Goal: Task Accomplishment & Management: Manage account settings

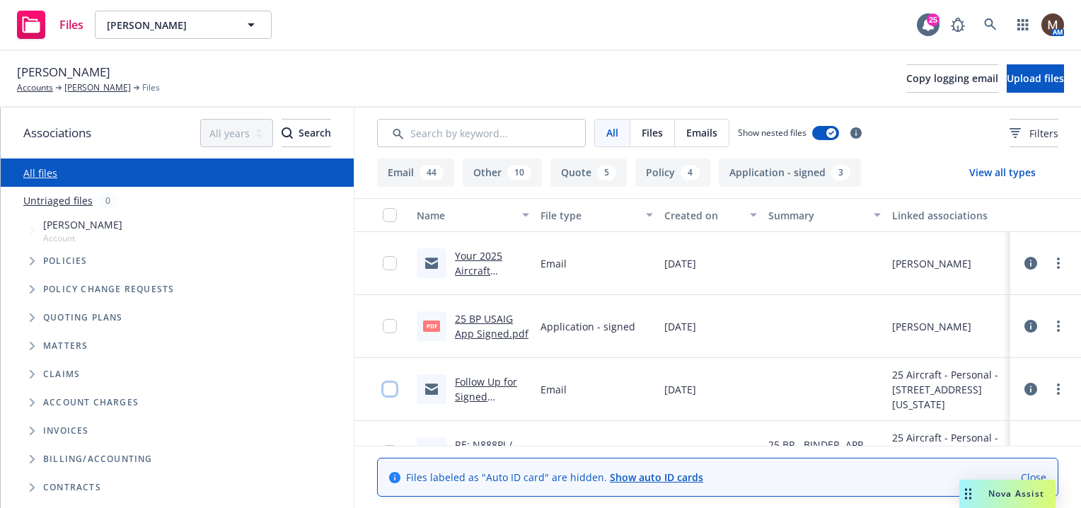
click at [395, 388] on input "checkbox" at bounding box center [390, 389] width 14 height 14
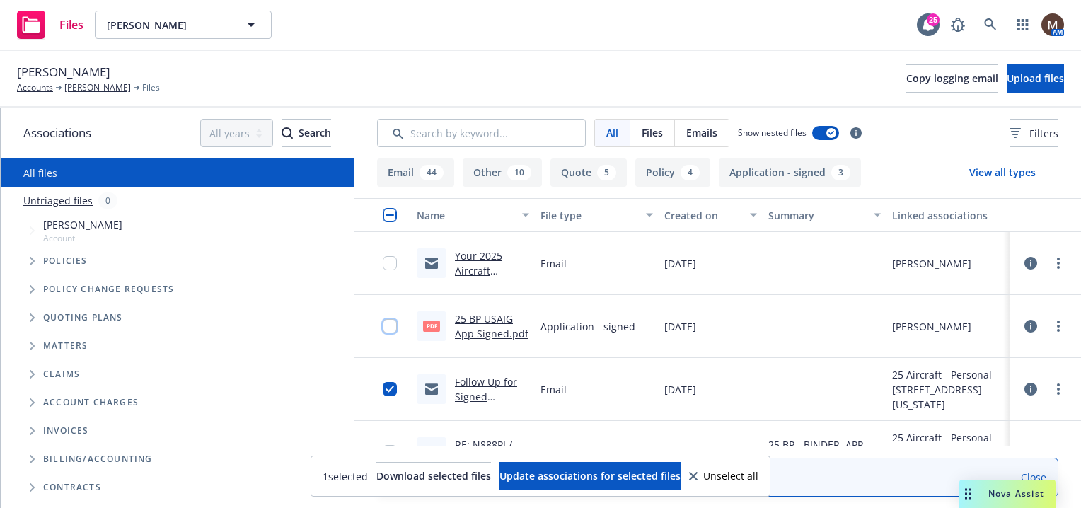
click at [391, 323] on input "checkbox" at bounding box center [390, 326] width 14 height 14
click at [392, 264] on input "checkbox" at bounding box center [390, 263] width 14 height 14
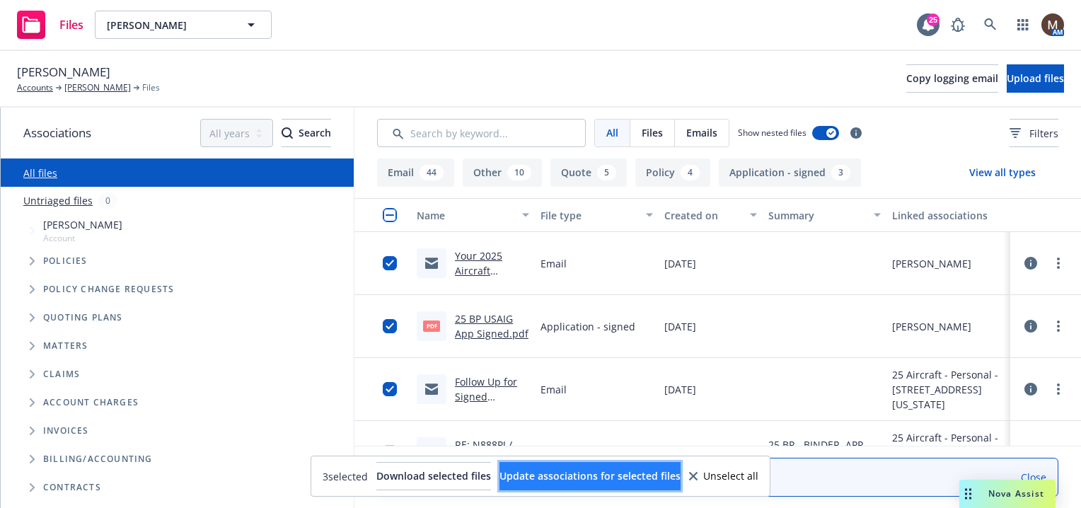
click at [611, 473] on span "Update associations for selected files" at bounding box center [589, 475] width 181 height 13
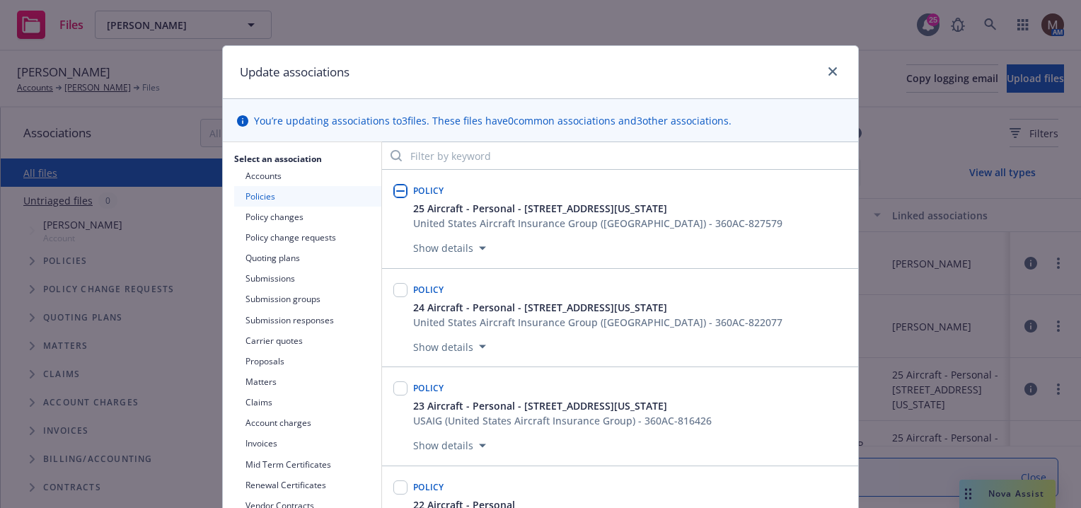
click at [396, 187] on input "checkbox" at bounding box center [400, 191] width 14 height 14
checkbox input "true"
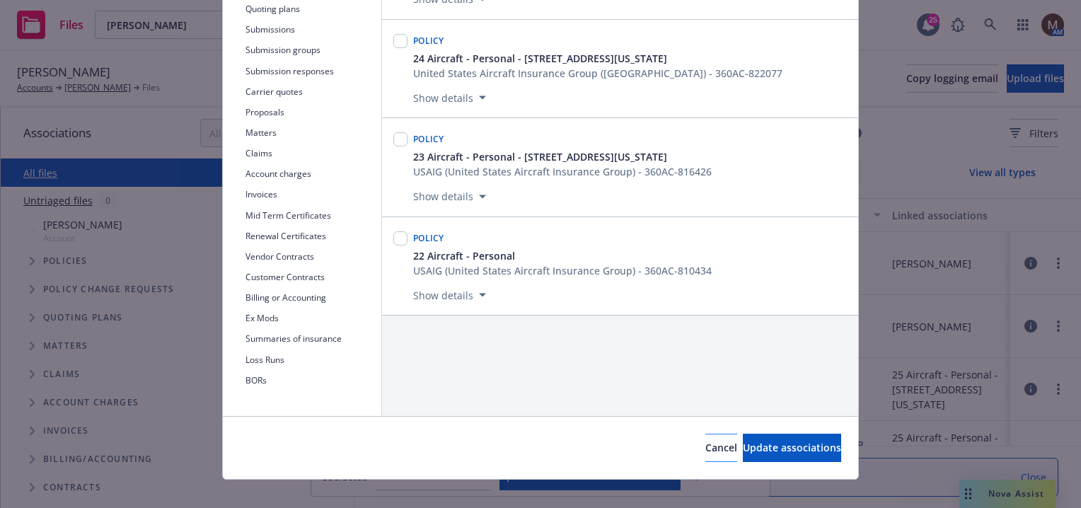
scroll to position [265, 0]
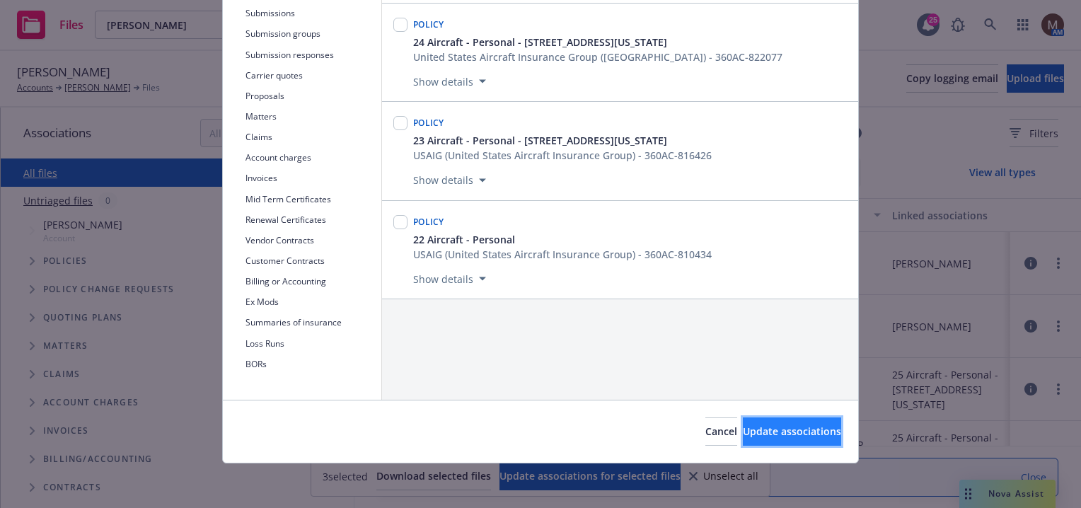
click at [747, 426] on span "Update associations" at bounding box center [792, 430] width 98 height 13
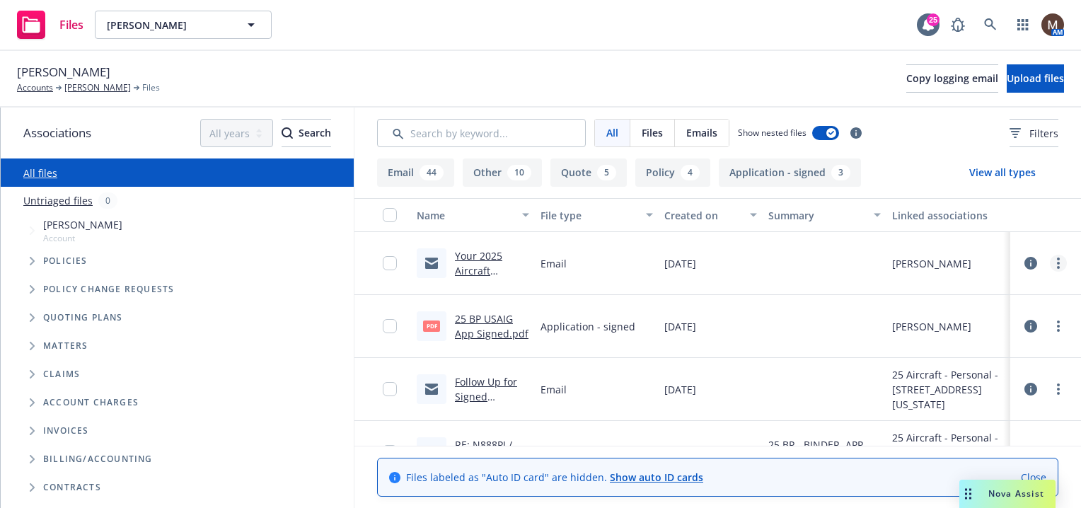
click at [1057, 262] on circle "more" at bounding box center [1058, 263] width 3 height 3
click at [954, 345] on link "Edit" at bounding box center [985, 349] width 141 height 28
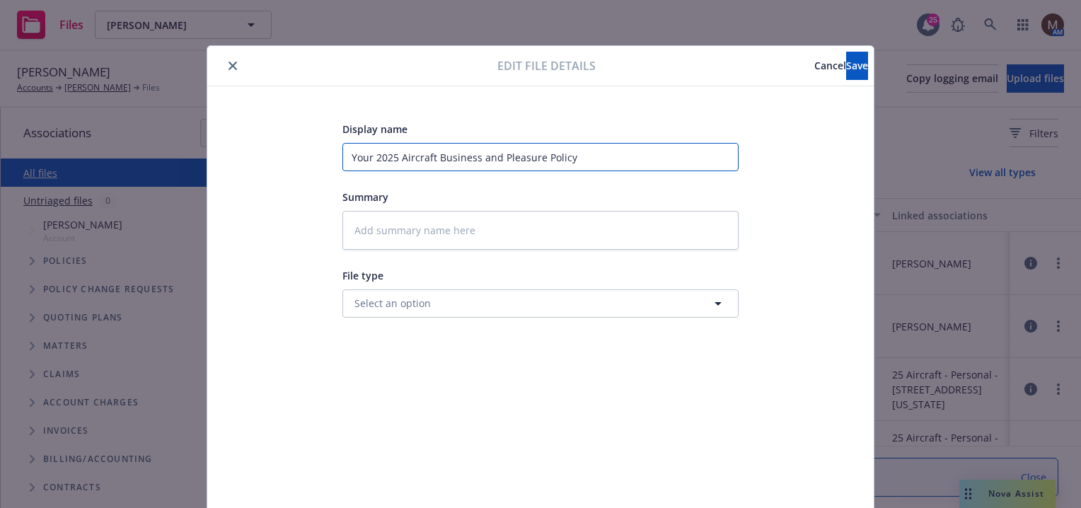
drag, startPoint x: 586, startPoint y: 159, endPoint x: 340, endPoint y: 141, distance: 247.6
click at [342, 141] on div "Display name Your 2025 Aircraft Business and Pleasure Policy" at bounding box center [540, 145] width 396 height 51
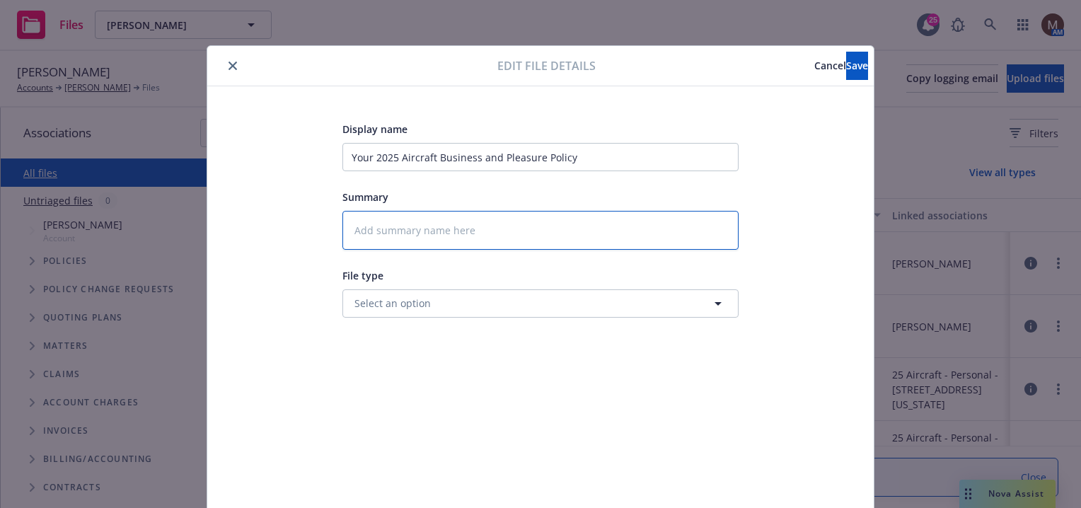
click at [356, 229] on textarea at bounding box center [540, 230] width 396 height 39
click at [383, 229] on textarea at bounding box center [540, 230] width 396 height 39
click at [496, 229] on textarea at bounding box center [540, 230] width 396 height 39
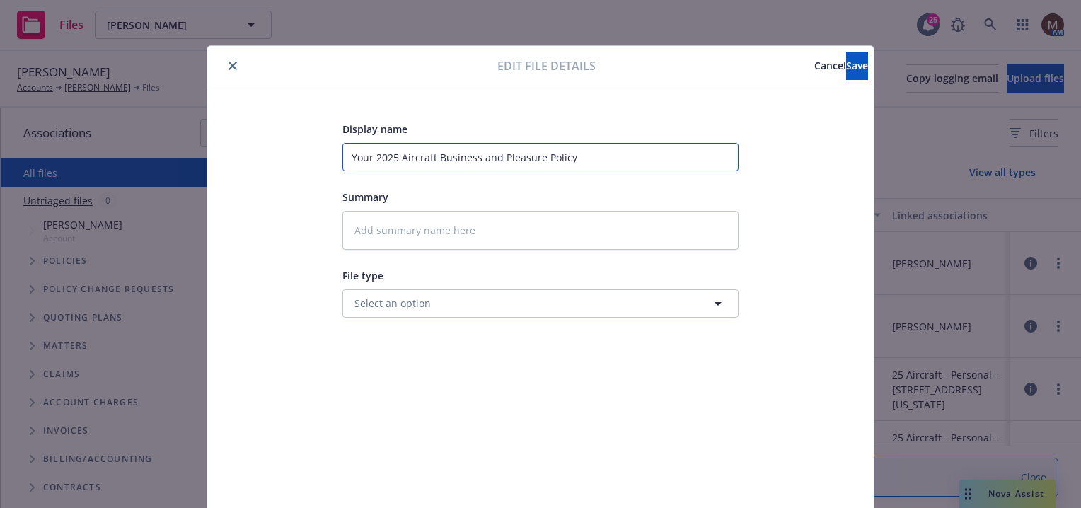
drag, startPoint x: 570, startPoint y: 158, endPoint x: 338, endPoint y: 158, distance: 232.0
click at [342, 158] on input "Your 2025 Aircraft Business and Pleasure Policy" at bounding box center [540, 157] width 396 height 28
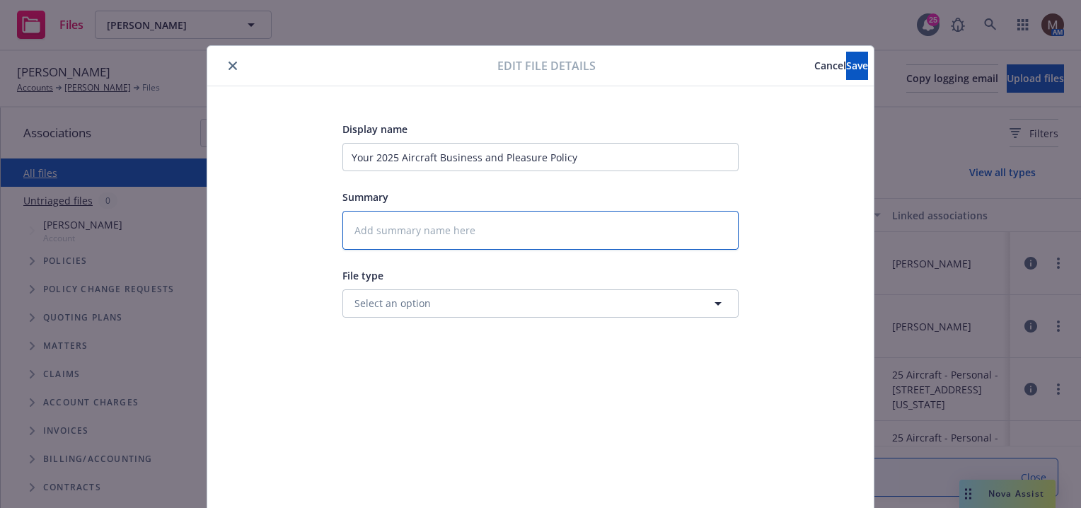
click at [369, 221] on textarea at bounding box center [540, 230] width 396 height 39
click at [359, 224] on textarea at bounding box center [540, 230] width 396 height 39
click at [376, 233] on textarea at bounding box center [540, 230] width 396 height 39
type textarea "x"
type textarea "j"
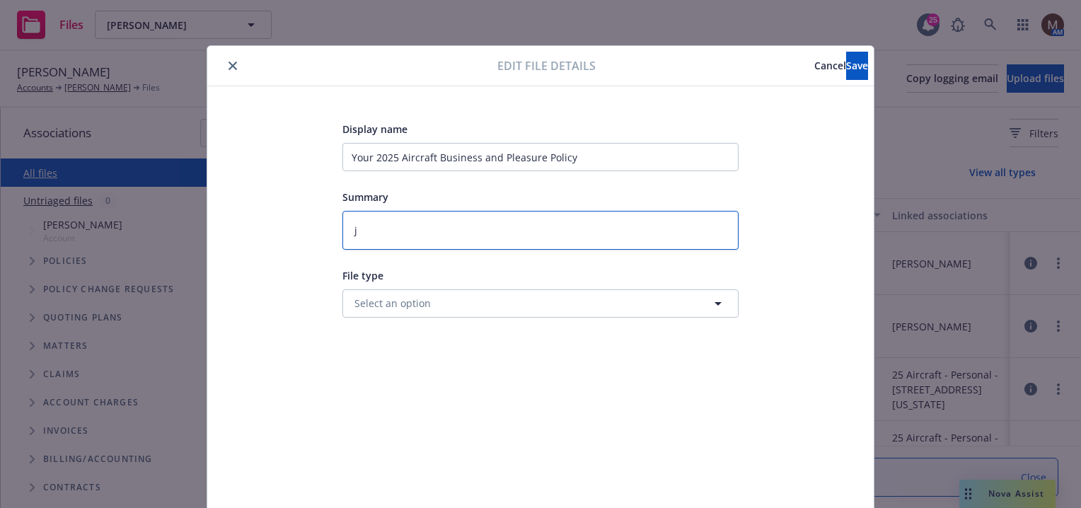
type textarea "x"
type textarea "jj"
type textarea "x"
type textarea "jjj"
drag, startPoint x: 367, startPoint y: 230, endPoint x: 328, endPoint y: 232, distance: 39.0
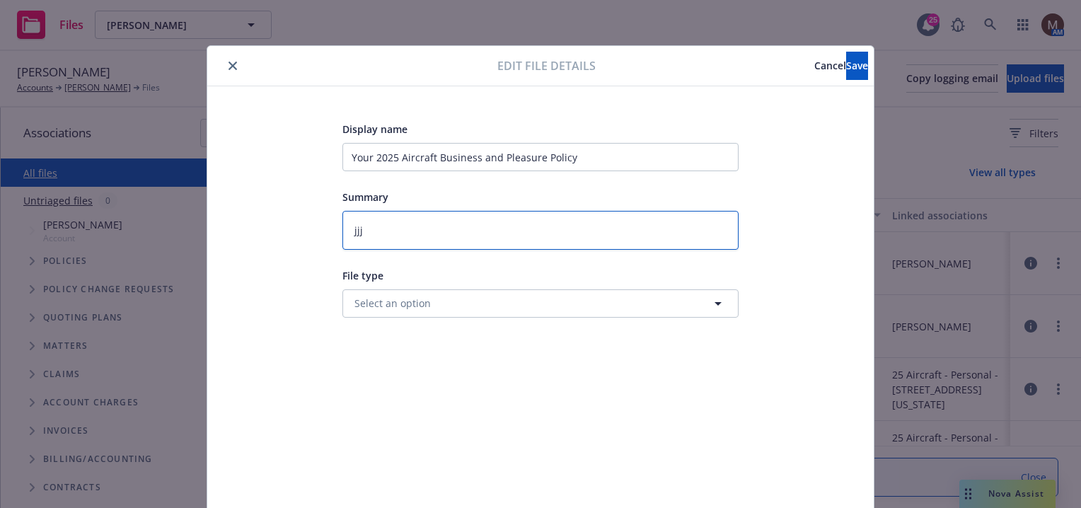
click at [328, 232] on div "Display name Your 2025 Aircraft Business and Pleasure Policy Summary jjj File t…" at bounding box center [541, 332] width 610 height 424
type textarea "x"
click at [225, 60] on button "close" at bounding box center [232, 65] width 17 height 17
type textarea "x"
